Goal: Transaction & Acquisition: Obtain resource

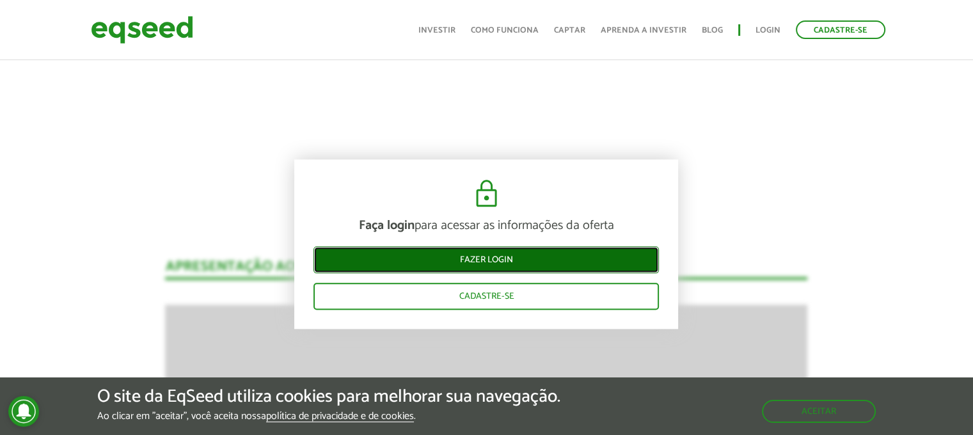
click at [496, 260] on link "Fazer login" at bounding box center [485, 260] width 345 height 27
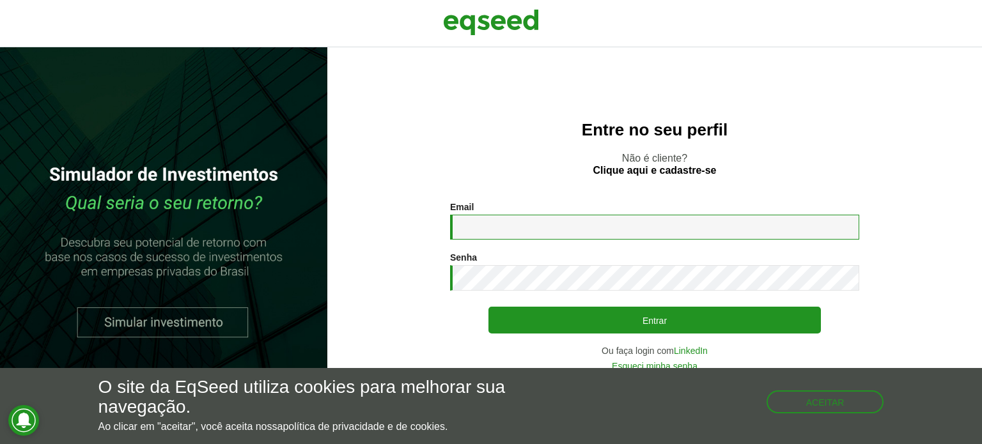
click at [513, 224] on input "Email *" at bounding box center [654, 227] width 409 height 25
click at [467, 221] on input "Email *" at bounding box center [654, 227] width 409 height 25
click at [834, 402] on button "Aceitar" at bounding box center [826, 401] width 115 height 20
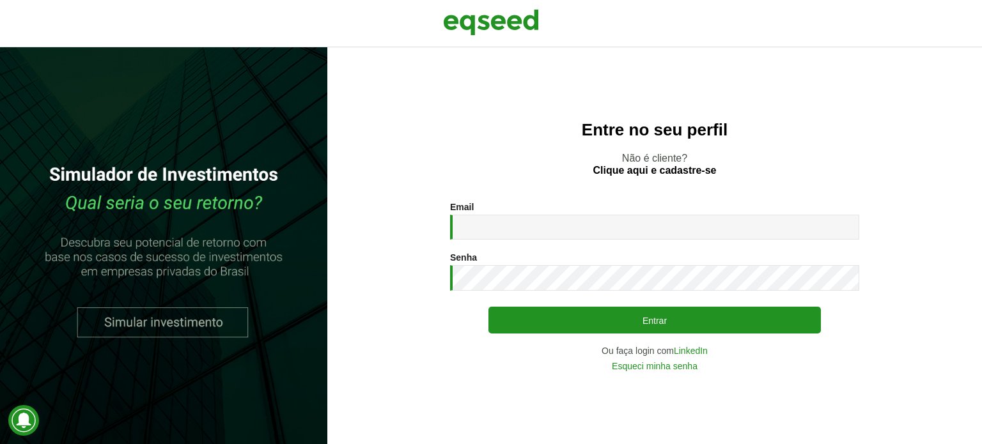
click at [448, 230] on section "Email * Digite seu endereço de e-mail. Senha * Digite a senha que será usada em…" at bounding box center [655, 286] width 604 height 169
click at [485, 227] on input "Email *" at bounding box center [654, 227] width 409 height 25
click at [507, 228] on input "Email *" at bounding box center [654, 227] width 409 height 25
paste input "**********"
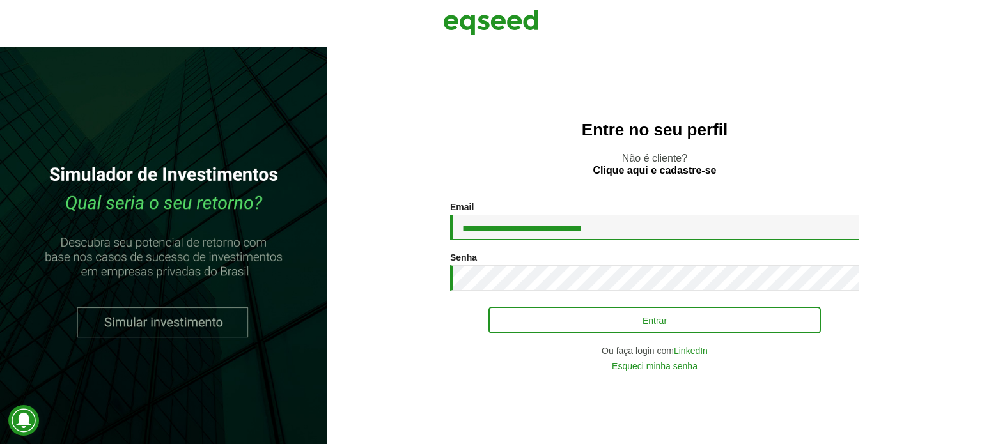
type input "**********"
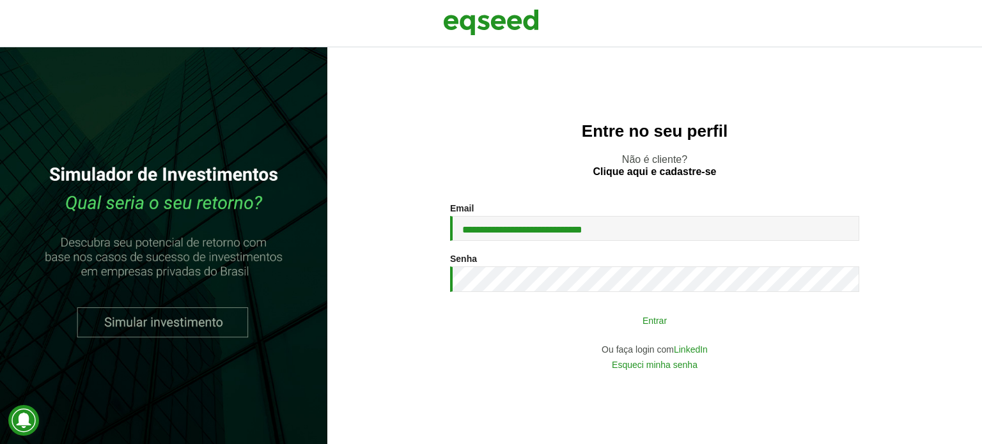
click at [653, 314] on button "Entrar" at bounding box center [655, 320] width 332 height 24
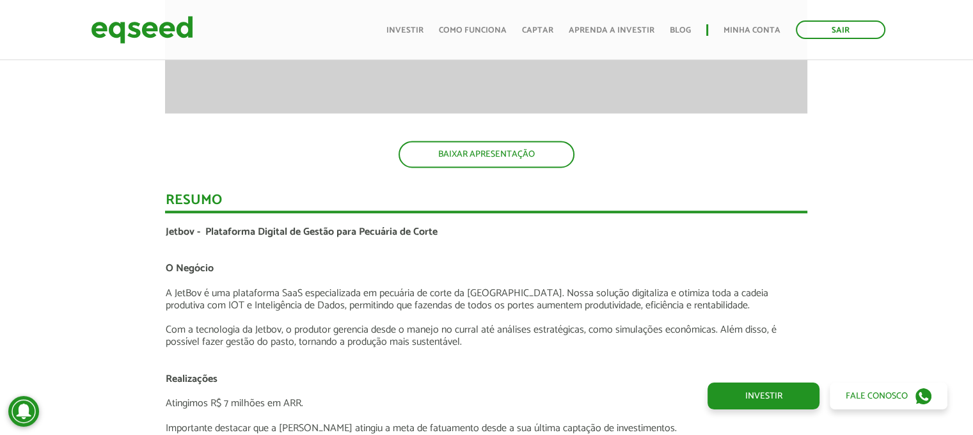
scroll to position [1982, 0]
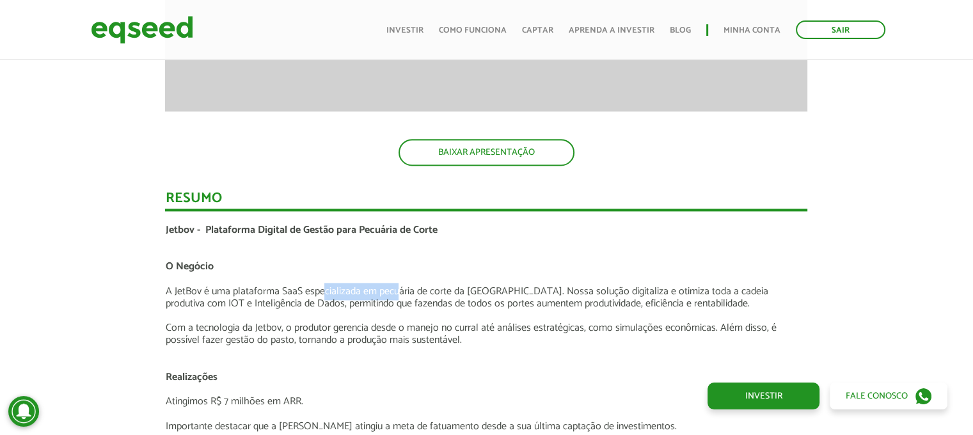
drag, startPoint x: 405, startPoint y: 293, endPoint x: 434, endPoint y: 296, distance: 28.9
click at [430, 294] on p "A JetBov é uma plataforma SaaS especializada em pecuária de corte da [GEOGRAPHI…" at bounding box center [486, 297] width 642 height 24
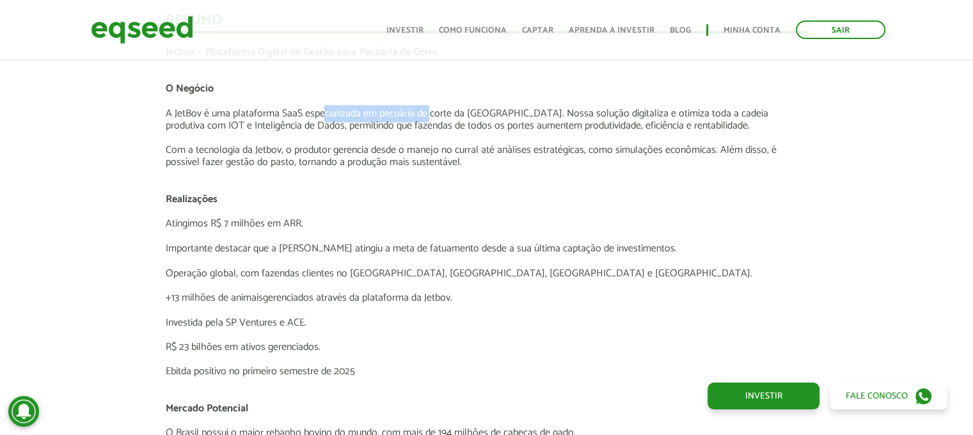
scroll to position [2174, 0]
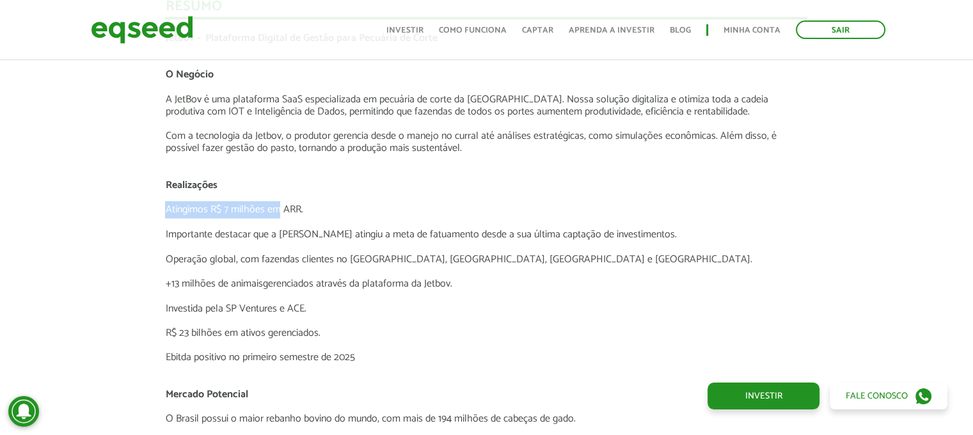
drag, startPoint x: 164, startPoint y: 208, endPoint x: 280, endPoint y: 212, distance: 115.8
click at [280, 212] on div "Novidades Análise da Oferta 1 Lançamento ao vivo | JetBov Apresentação aos inve…" at bounding box center [485, 147] width 661 height 2793
click at [173, 230] on p "Importante destacar que a [PERSON_NAME] atingiu a meta de fatuamento desde a su…" at bounding box center [486, 234] width 642 height 12
drag, startPoint x: 201, startPoint y: 260, endPoint x: 220, endPoint y: 256, distance: 18.8
click at [219, 256] on p "Operação global, com fazendas clientes no [GEOGRAPHIC_DATA], [GEOGRAPHIC_DATA],…" at bounding box center [486, 259] width 642 height 12
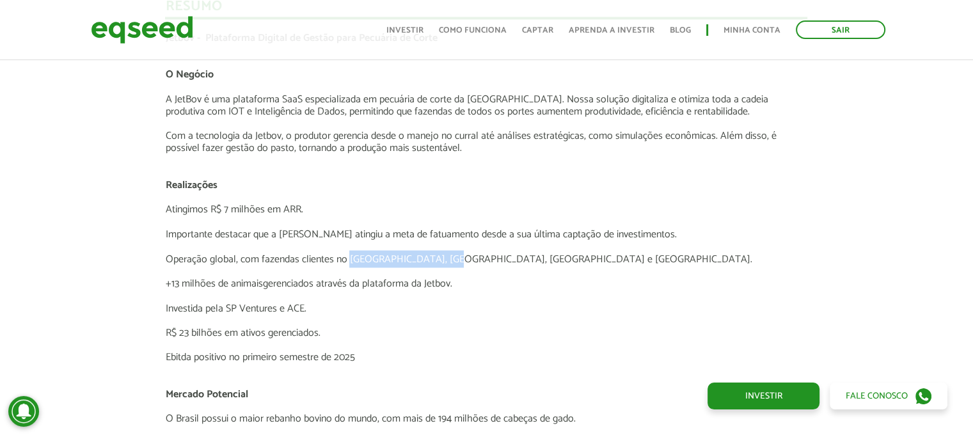
drag, startPoint x: 437, startPoint y: 260, endPoint x: 451, endPoint y: 260, distance: 14.1
click at [442, 260] on p "Operação global, com fazendas clientes no [GEOGRAPHIC_DATA], [GEOGRAPHIC_DATA],…" at bounding box center [486, 259] width 642 height 12
click at [292, 282] on p "+13 milhões de animaisgerenciados através da plataforma da Jetbov." at bounding box center [486, 283] width 642 height 12
click at [348, 277] on p "+13 milhões de animaisgerenciados através da plataforma da Jetbov." at bounding box center [486, 283] width 642 height 12
drag, startPoint x: 209, startPoint y: 304, endPoint x: 274, endPoint y: 303, distance: 65.2
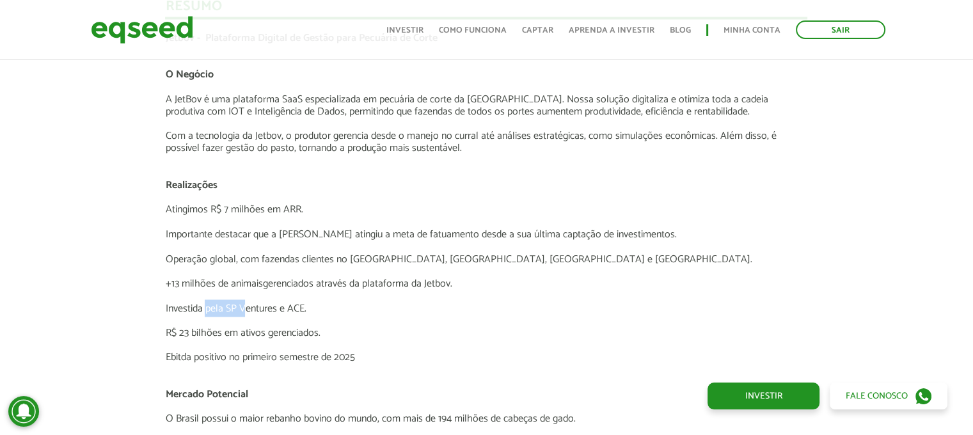
click at [248, 303] on p "Investida pela SP Ventures e ACE." at bounding box center [486, 308] width 642 height 12
drag, startPoint x: 275, startPoint y: 308, endPoint x: 299, endPoint y: 309, distance: 24.3
click at [295, 309] on p "Investida pela SP Ventures e ACE." at bounding box center [486, 308] width 642 height 12
drag, startPoint x: 193, startPoint y: 328, endPoint x: 284, endPoint y: 334, distance: 91.0
click at [275, 334] on p "R$ 23 bilhões em ativos gerenciados." at bounding box center [486, 332] width 642 height 12
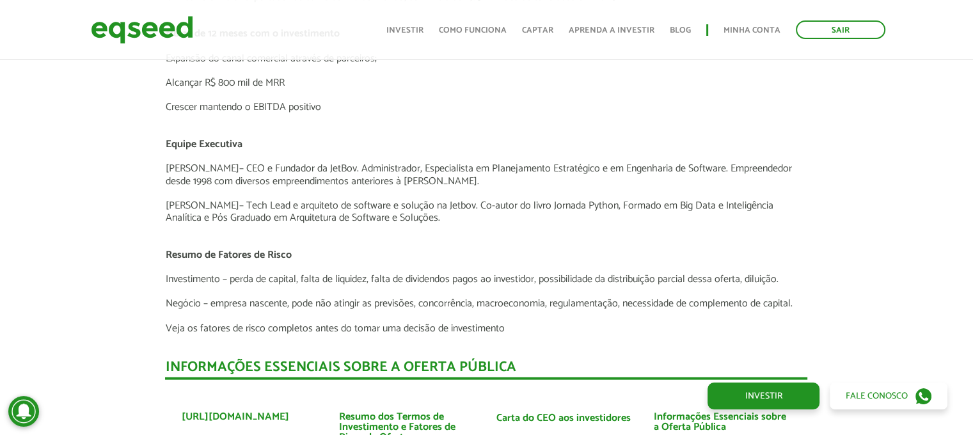
scroll to position [2622, 0]
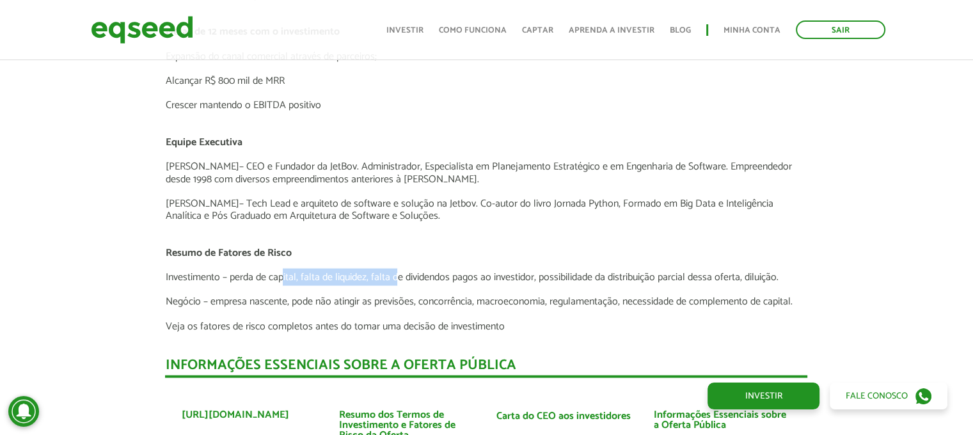
drag, startPoint x: 282, startPoint y: 275, endPoint x: 399, endPoint y: 278, distance: 117.1
click at [399, 278] on p "Investimento – perda de capital, falta de liquidez, falta de dividendos pagos a…" at bounding box center [486, 277] width 642 height 12
drag, startPoint x: 661, startPoint y: 276, endPoint x: 677, endPoint y: 276, distance: 16.0
click at [668, 276] on p "Investimento – perda de capital, falta de liquidez, falta de dividendos pagos a…" at bounding box center [486, 277] width 642 height 12
drag, startPoint x: 735, startPoint y: 284, endPoint x: 788, endPoint y: 286, distance: 53.1
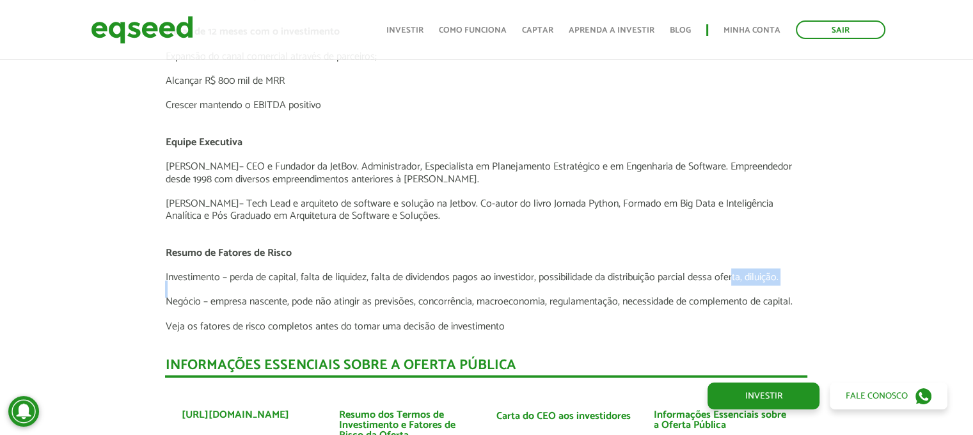
click at [226, 299] on p "Negócio – empresa nascente, pode não atingir as previsões, concorrência, macroe…" at bounding box center [486, 301] width 642 height 12
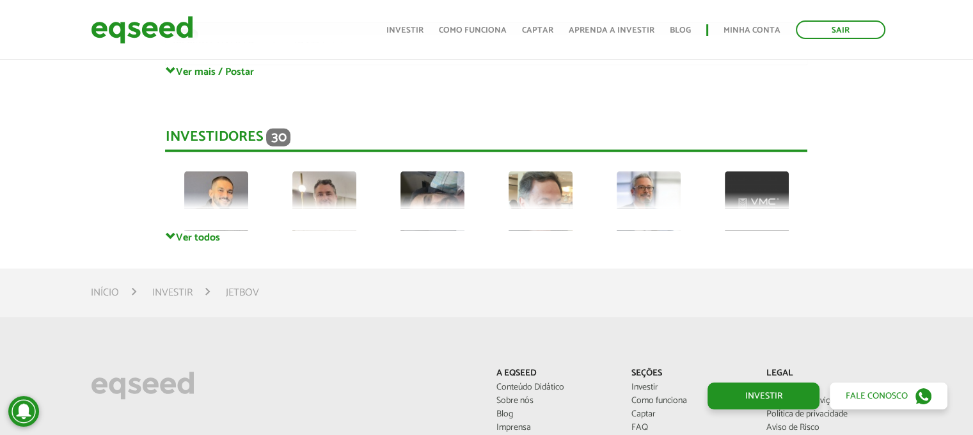
scroll to position [3517, 0]
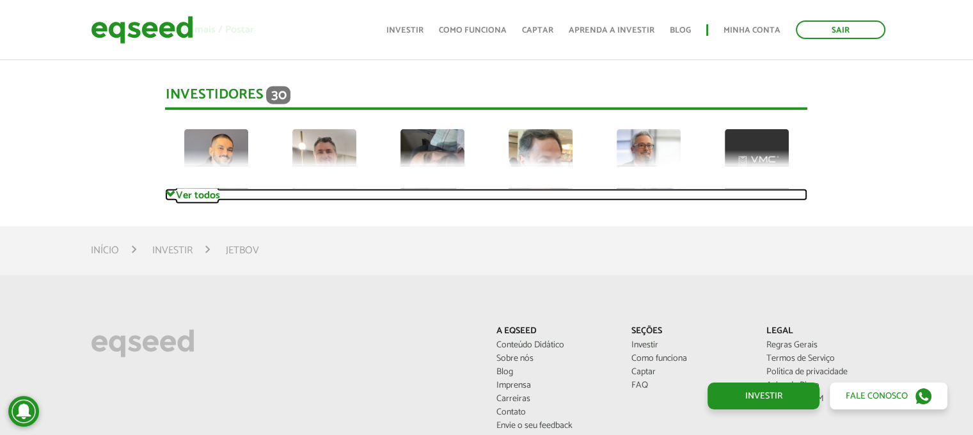
click at [181, 196] on link "Ver todos" at bounding box center [486, 195] width 642 height 12
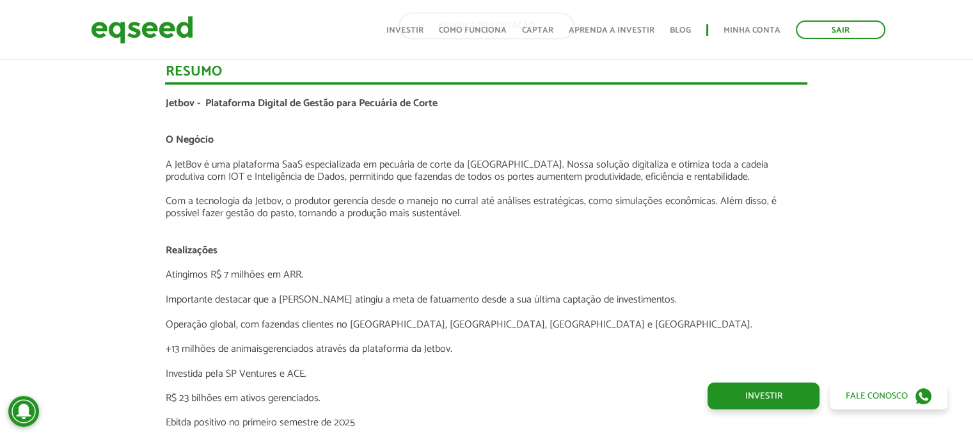
scroll to position [2110, 0]
drag, startPoint x: 169, startPoint y: 134, endPoint x: 207, endPoint y: 148, distance: 40.0
click at [180, 160] on p "A JetBov é uma plataforma SaaS especializada em pecuária de corte da [GEOGRAPHI…" at bounding box center [486, 169] width 642 height 24
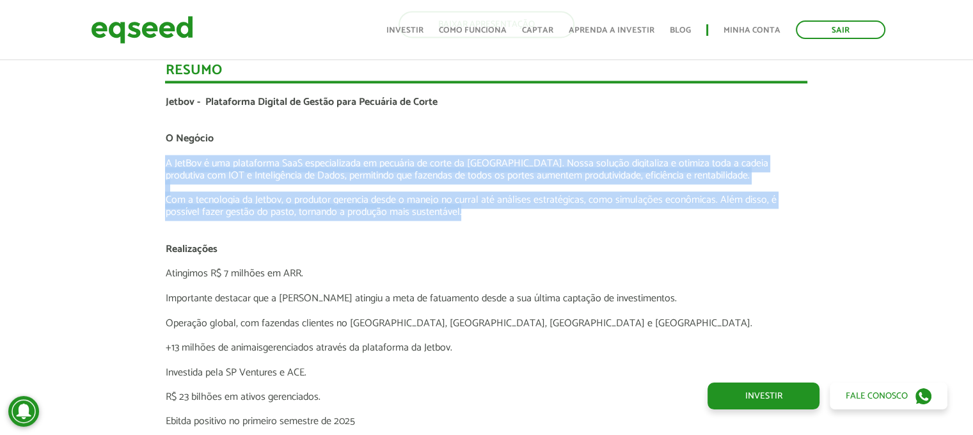
drag, startPoint x: 165, startPoint y: 160, endPoint x: 462, endPoint y: 209, distance: 301.3
copy div "A JetBov é uma plataforma SaaS especializada em pecuária de corte da [GEOGRAPHI…"
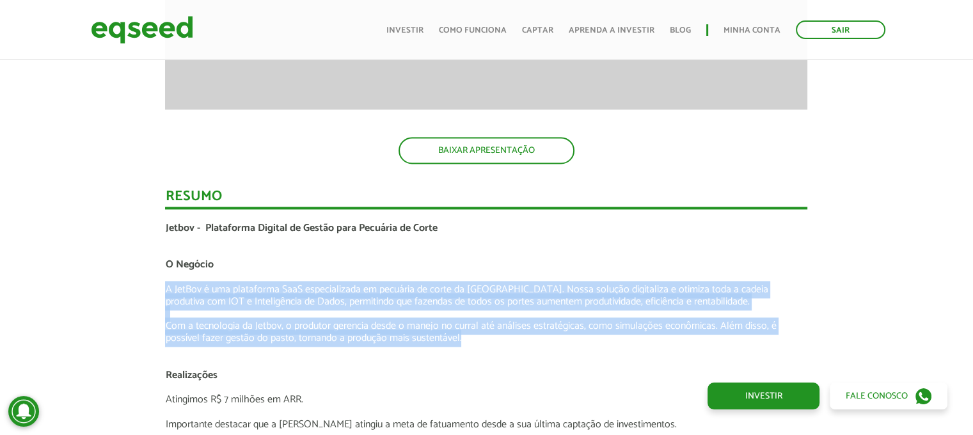
scroll to position [1912, 0]
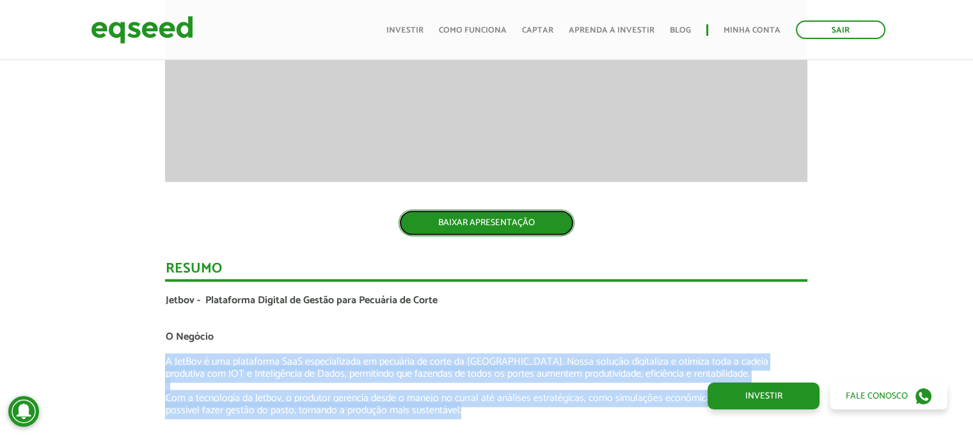
click at [477, 224] on link "BAIXAR APRESENTAÇÃO" at bounding box center [486, 222] width 176 height 27
